Goal: Task Accomplishment & Management: Manage account settings

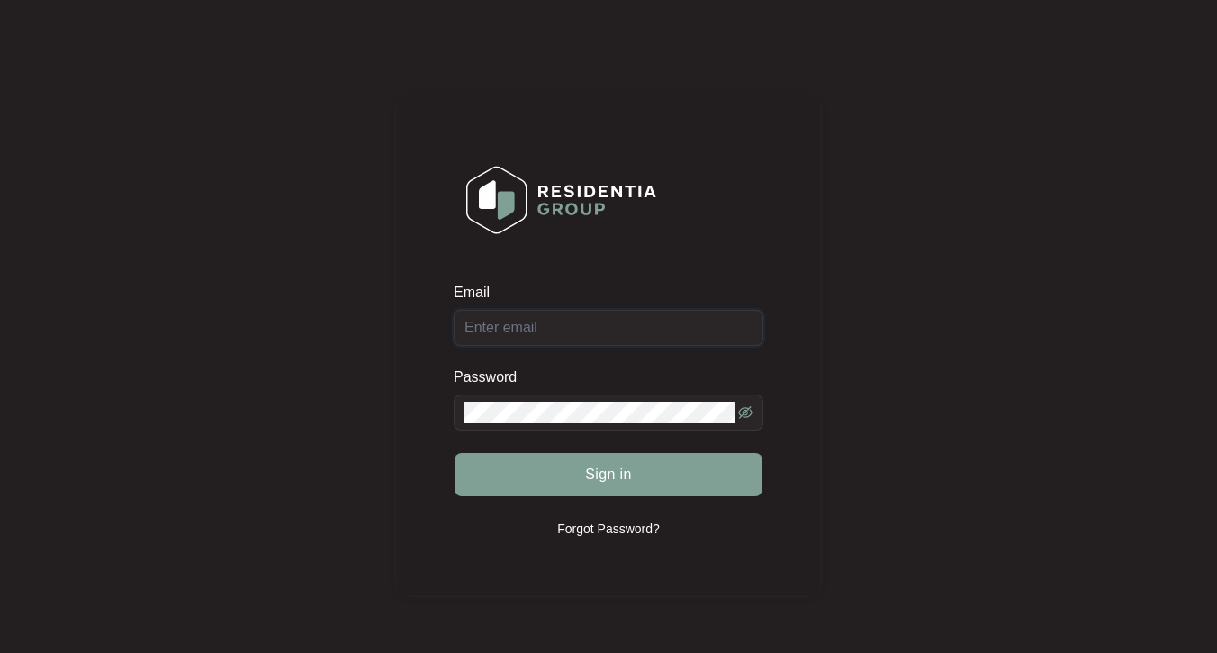
type input "[PERSON_NAME][EMAIL_ADDRESS][PERSON_NAME][DOMAIN_NAME]"
click at [609, 474] on button "Sign in" at bounding box center [609, 474] width 308 height 43
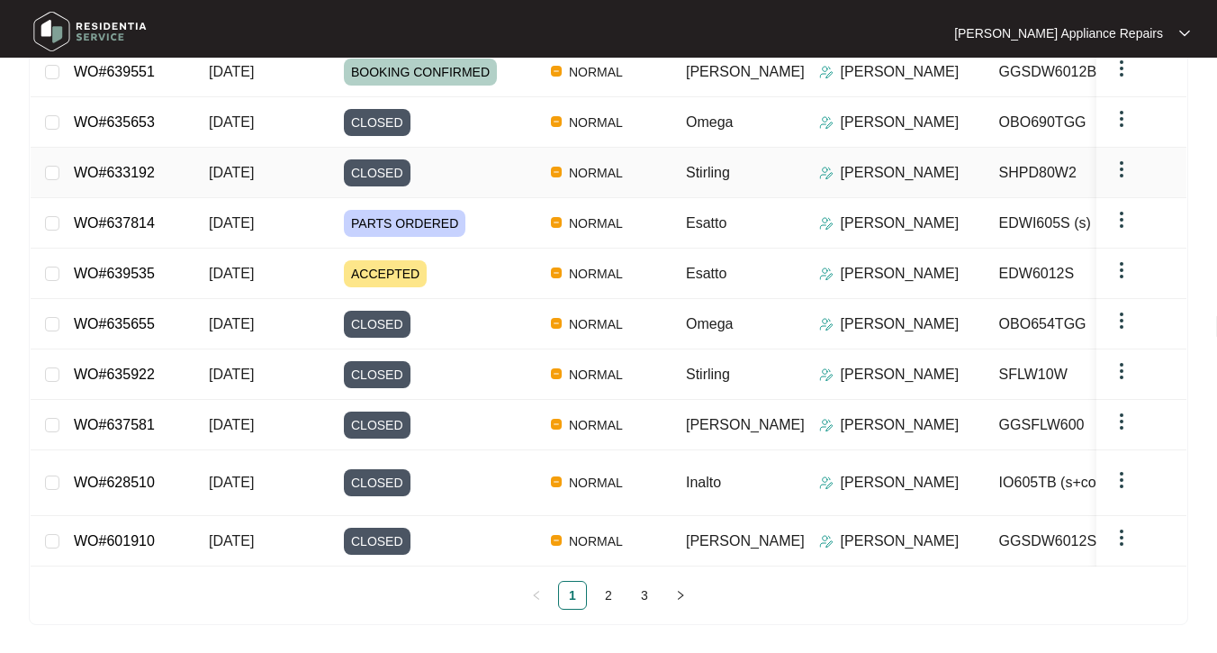
scroll to position [294, 0]
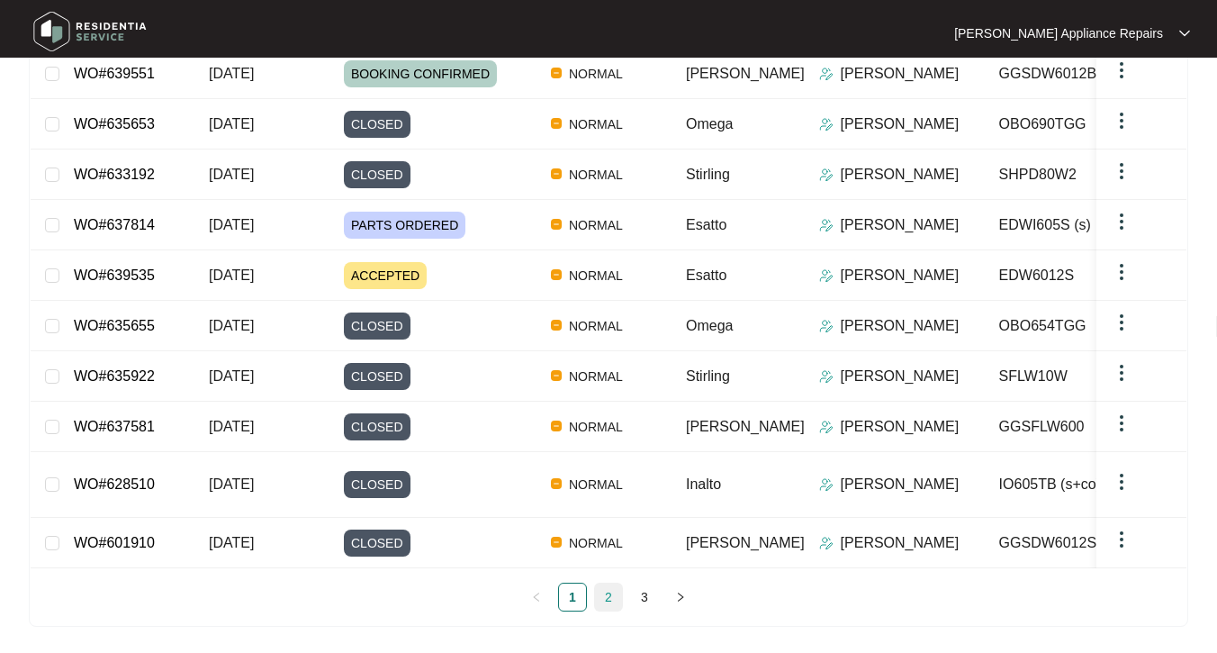
click at [608, 590] on link "2" at bounding box center [608, 596] width 27 height 27
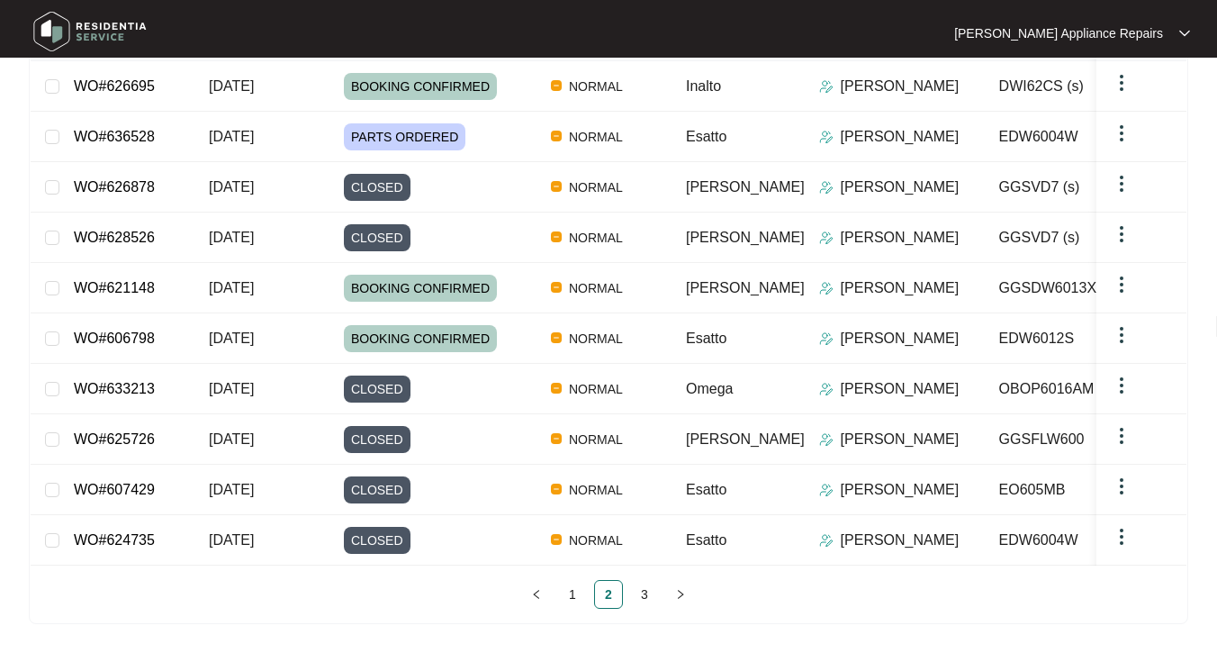
scroll to position [278, 0]
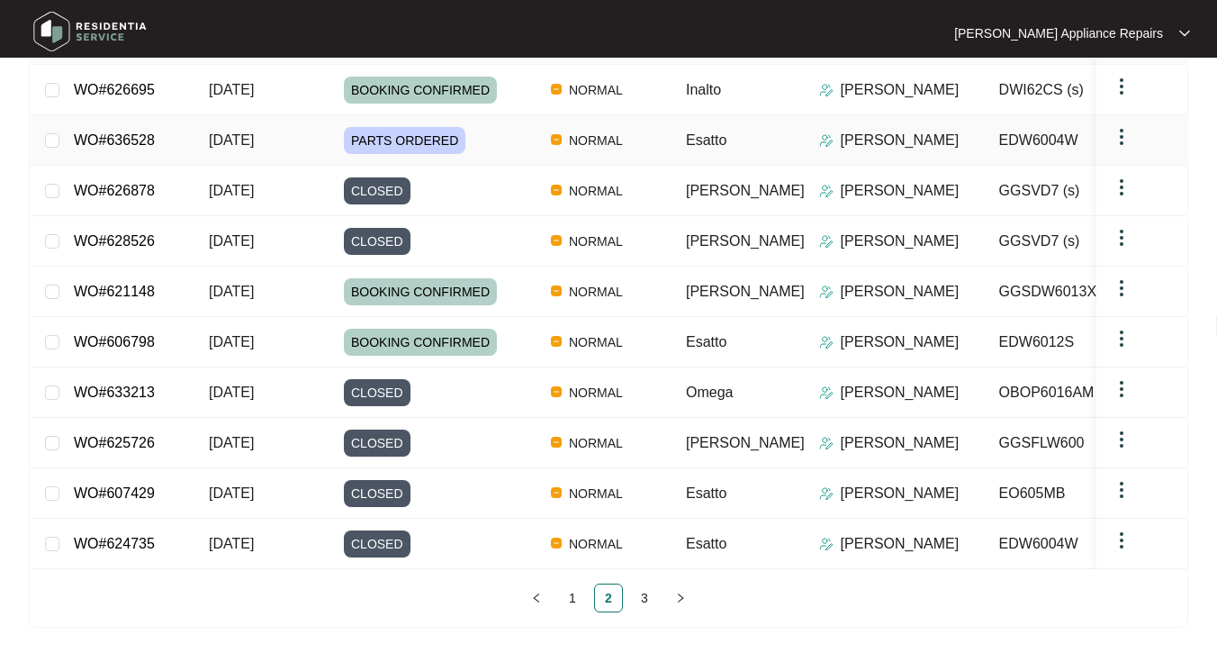
click at [254, 145] on span "[DATE]" at bounding box center [231, 139] width 45 height 15
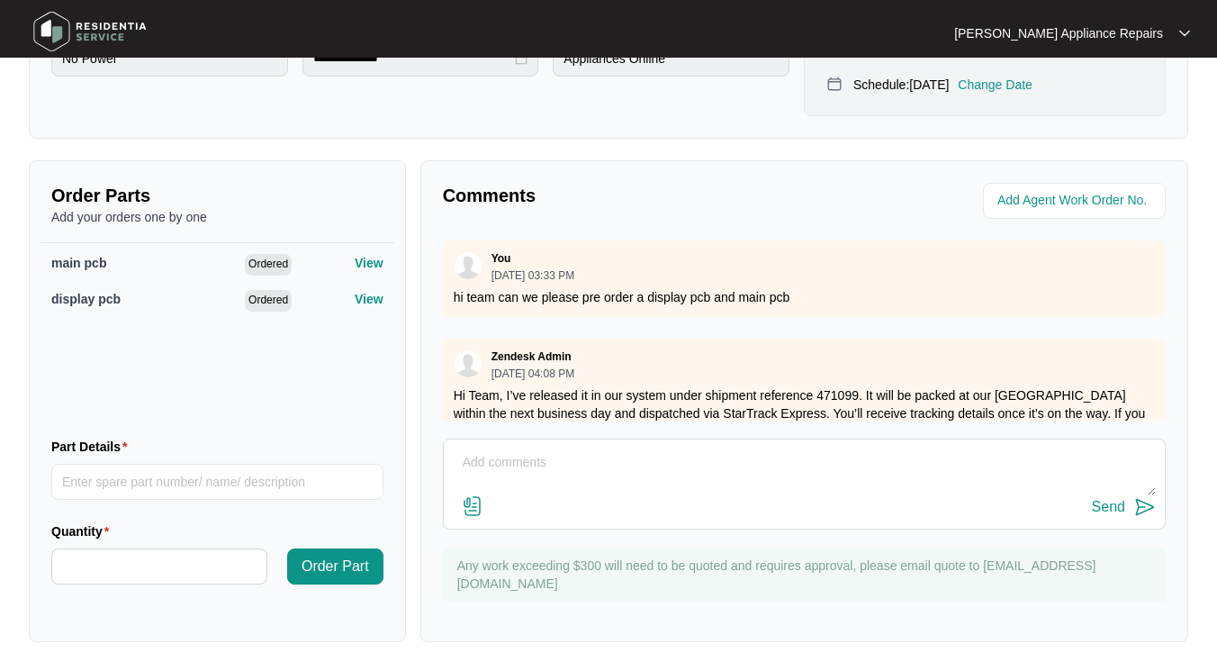
scroll to position [558, 0]
click at [827, 449] on textarea at bounding box center [804, 472] width 703 height 47
type textarea "left message to arrange for [DATE]"
click at [1110, 500] on div "Send" at bounding box center [1108, 508] width 33 height 16
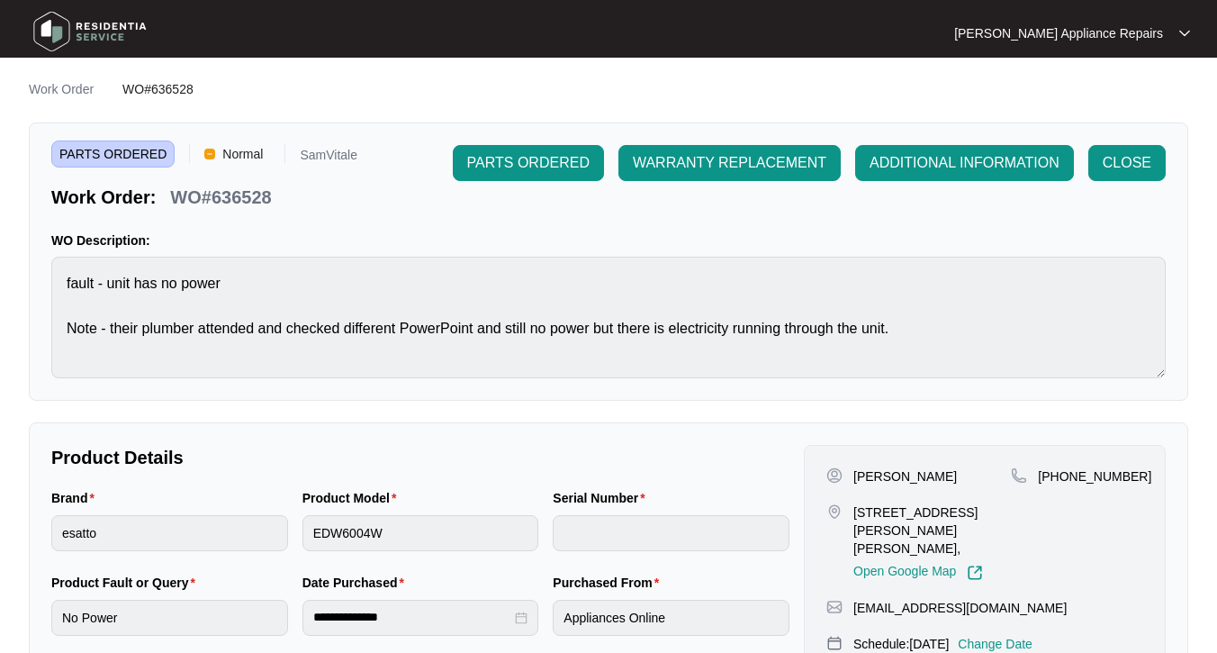
scroll to position [0, 0]
click at [65, 82] on p "Work Order" at bounding box center [61, 89] width 65 height 18
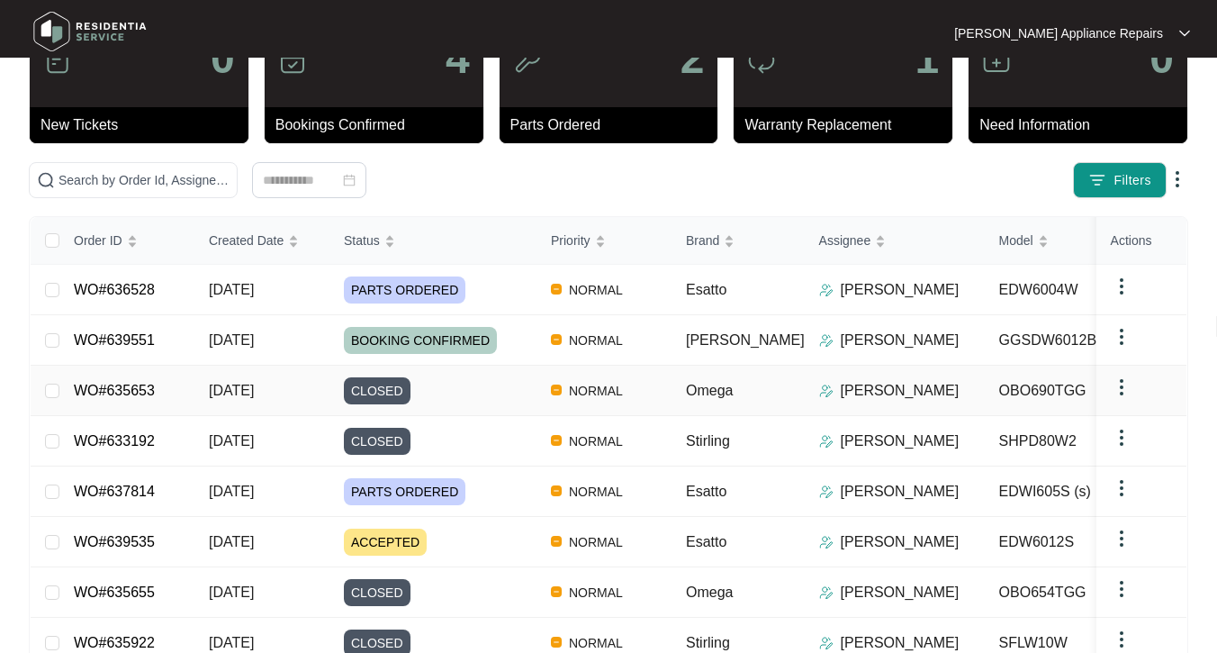
scroll to position [82, 0]
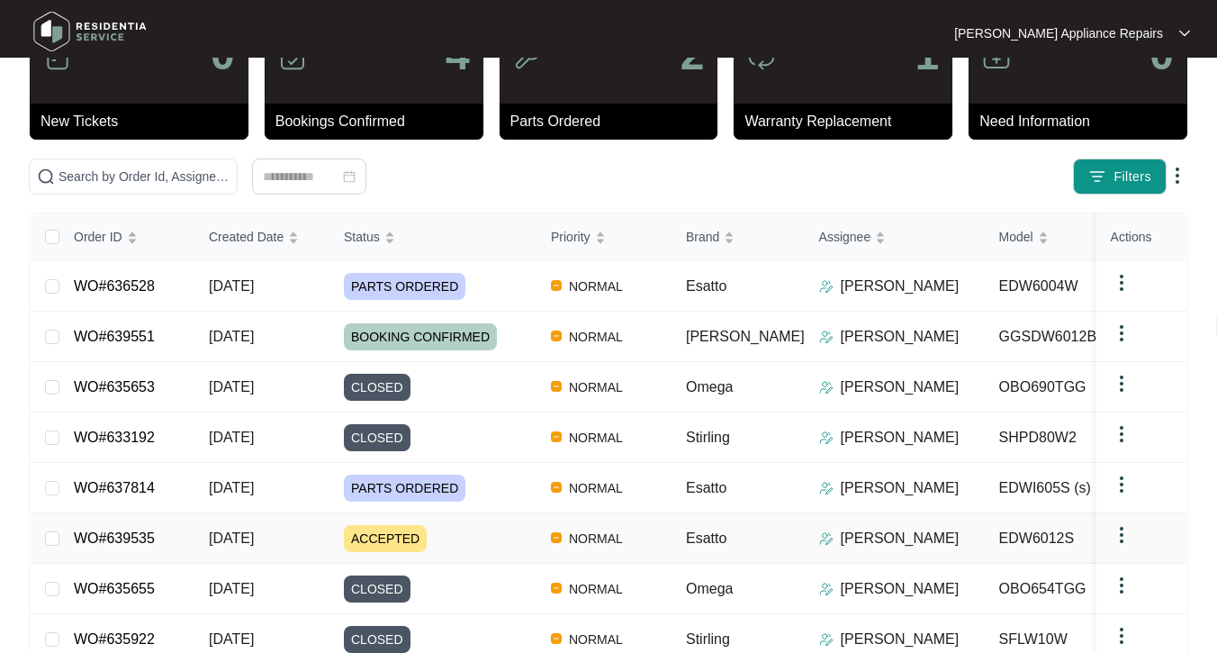
click at [254, 537] on span "[DATE]" at bounding box center [231, 537] width 45 height 15
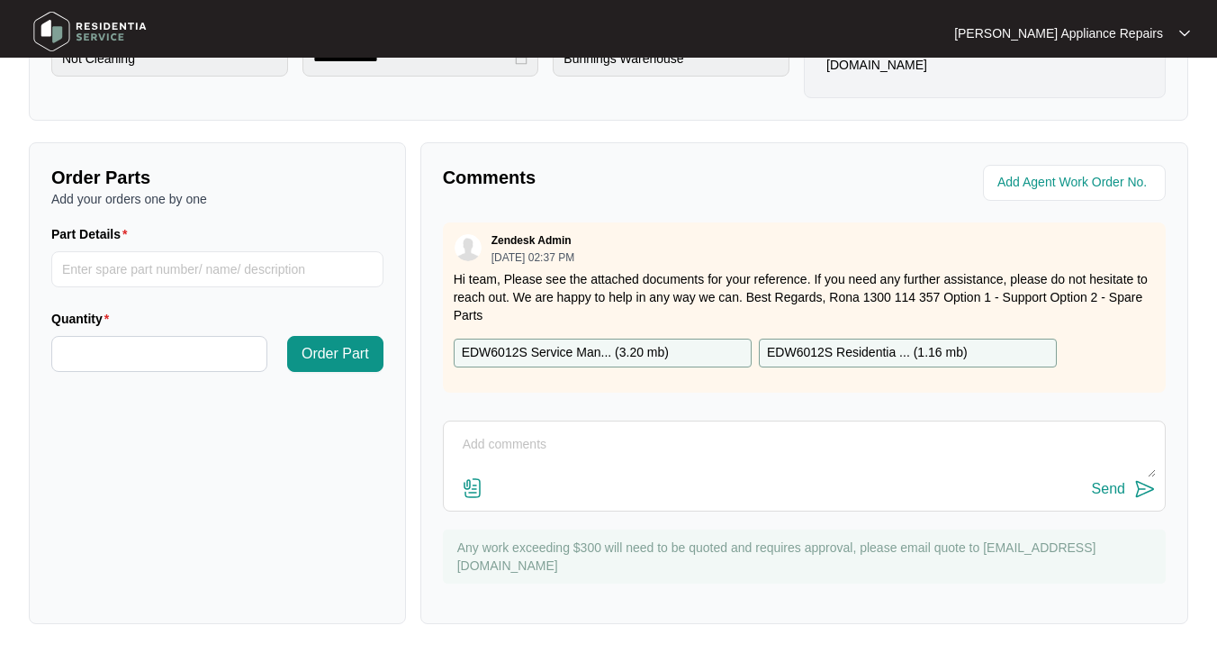
scroll to position [558, 0]
